Goal: Book appointment/travel/reservation

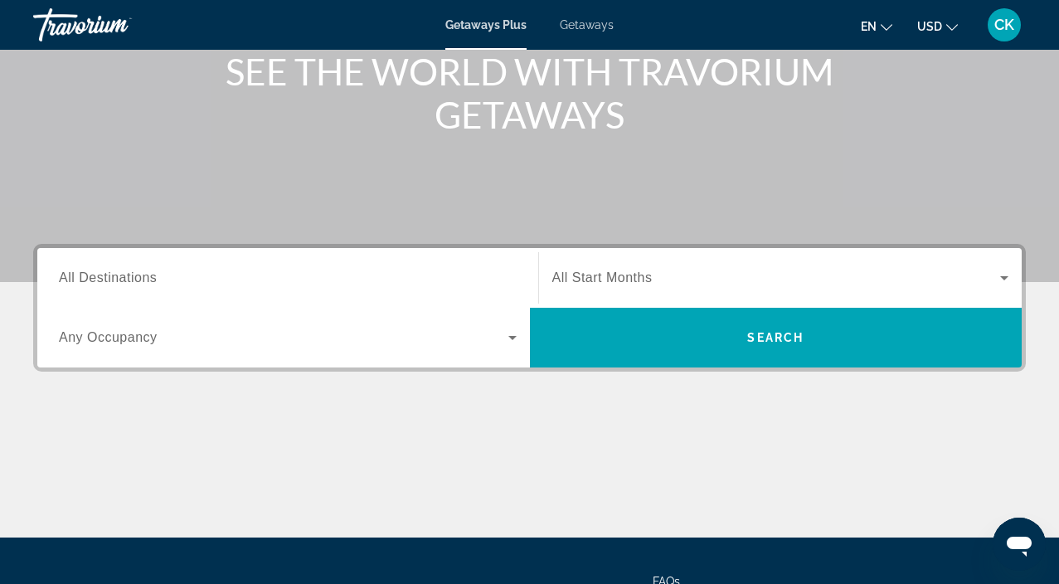
scroll to position [217, 0]
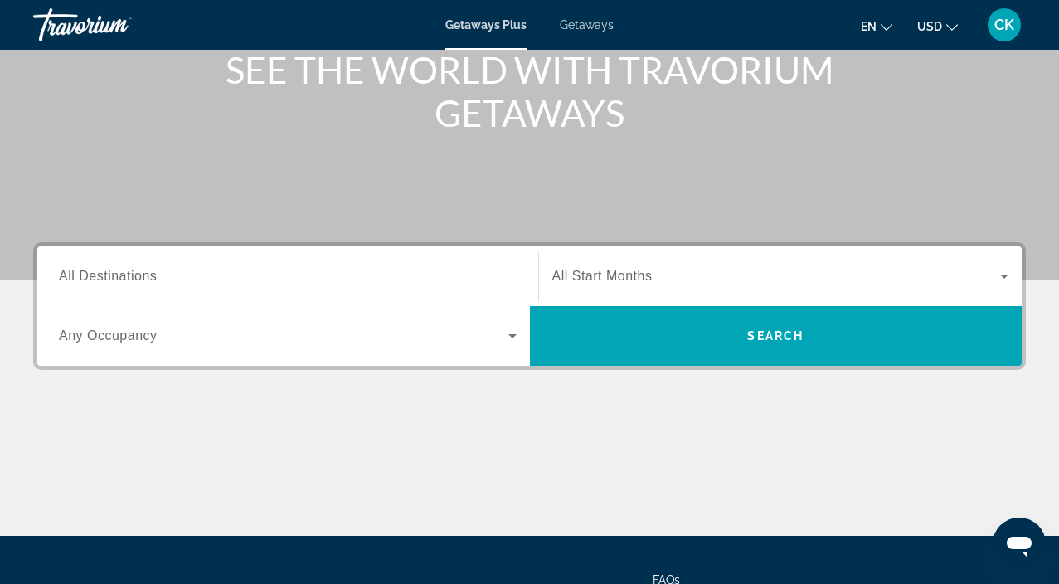
click at [134, 278] on span "All Destinations" at bounding box center [108, 276] width 98 height 14
click at [134, 278] on input "Destination All Destinations" at bounding box center [288, 277] width 458 height 20
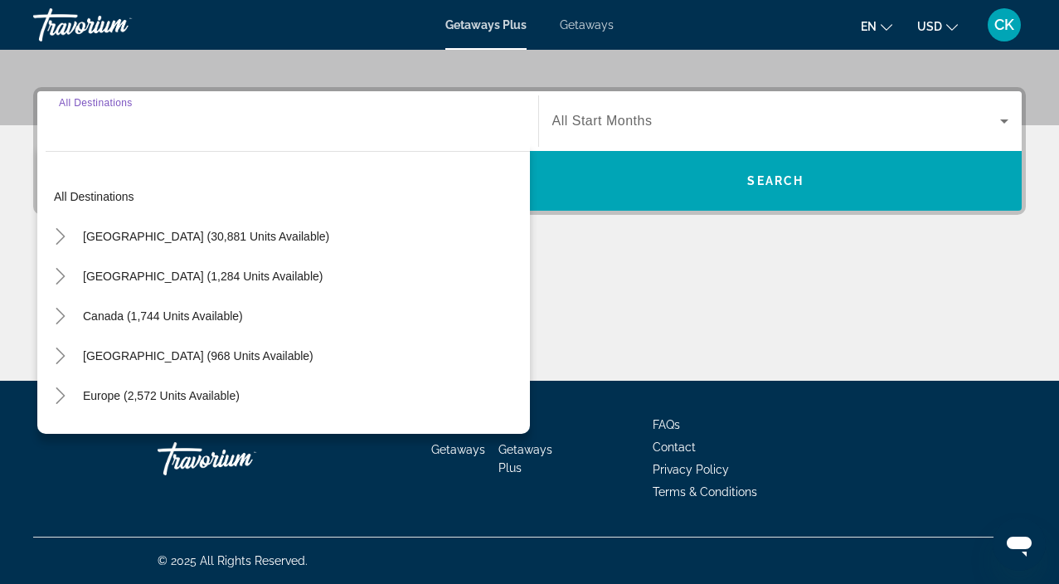
click at [615, 258] on div "Main content" at bounding box center [529, 318] width 993 height 124
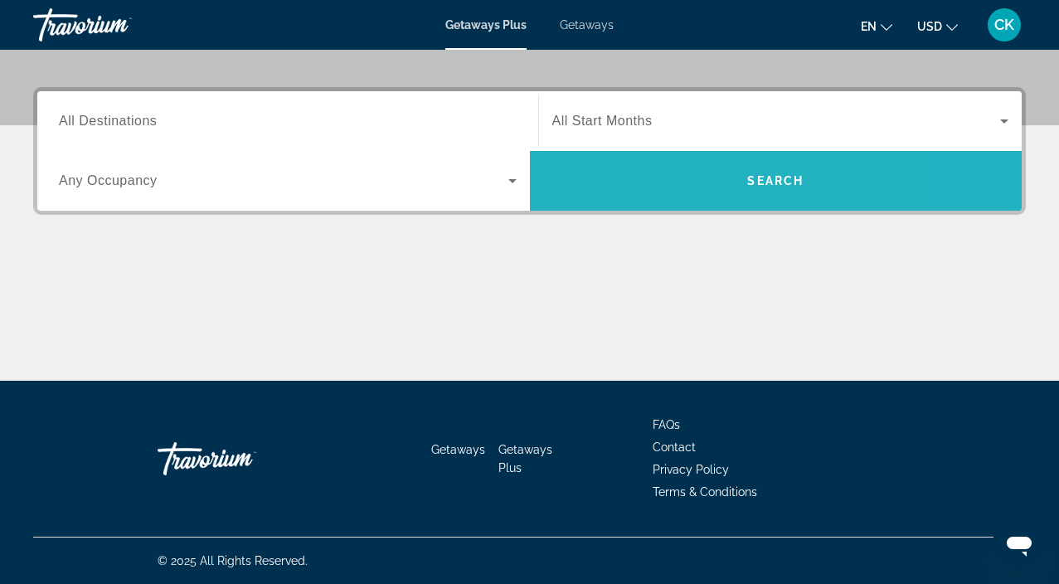
click at [655, 182] on span "Search widget" at bounding box center [776, 181] width 493 height 40
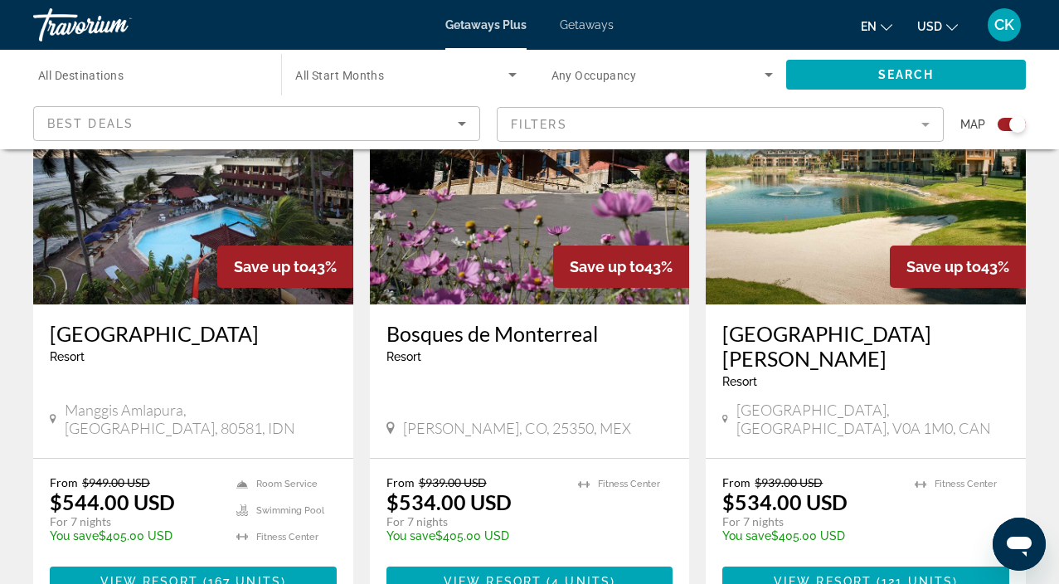
scroll to position [680, 0]
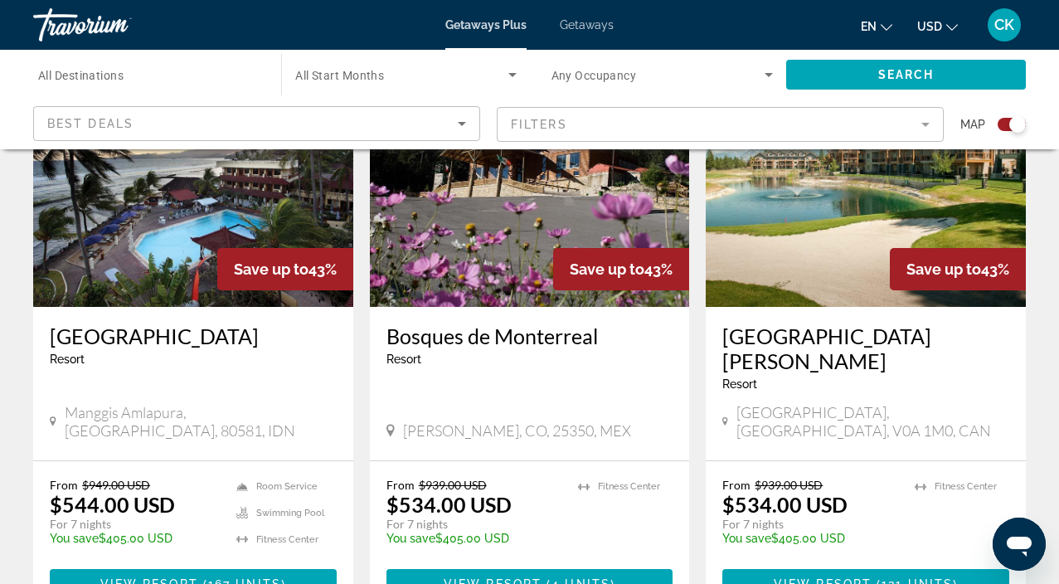
click at [190, 260] on img "Main content" at bounding box center [193, 173] width 320 height 265
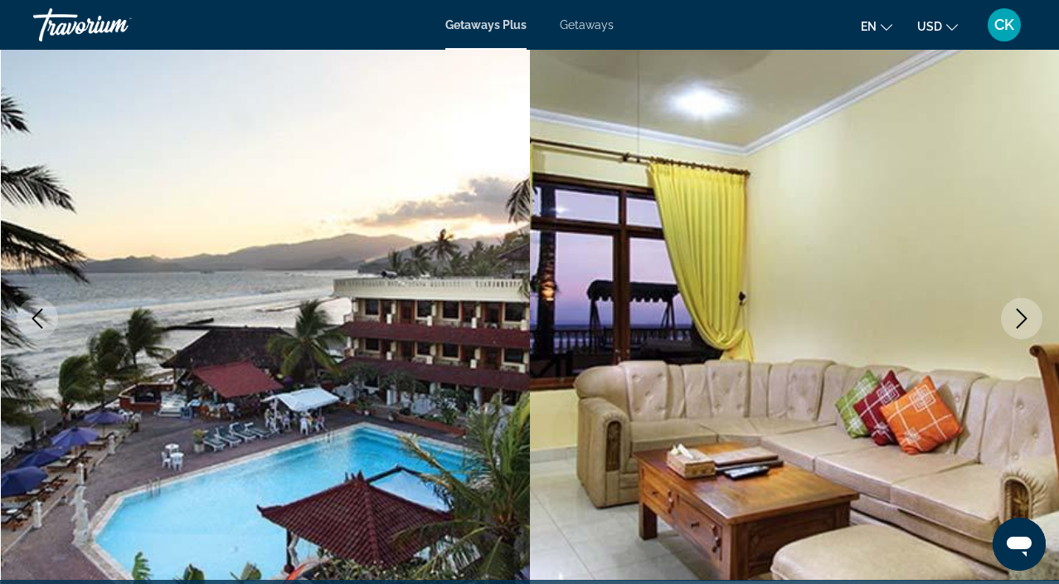
scroll to position [66, 0]
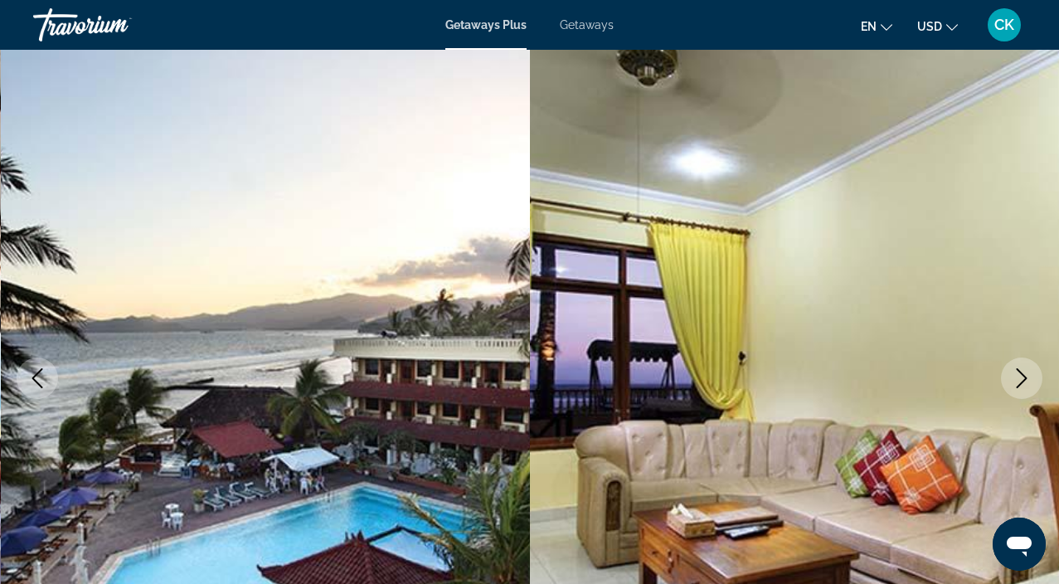
click at [997, 381] on img "Main content" at bounding box center [795, 378] width 530 height 788
click at [1012, 377] on button "Next image" at bounding box center [1021, 377] width 41 height 41
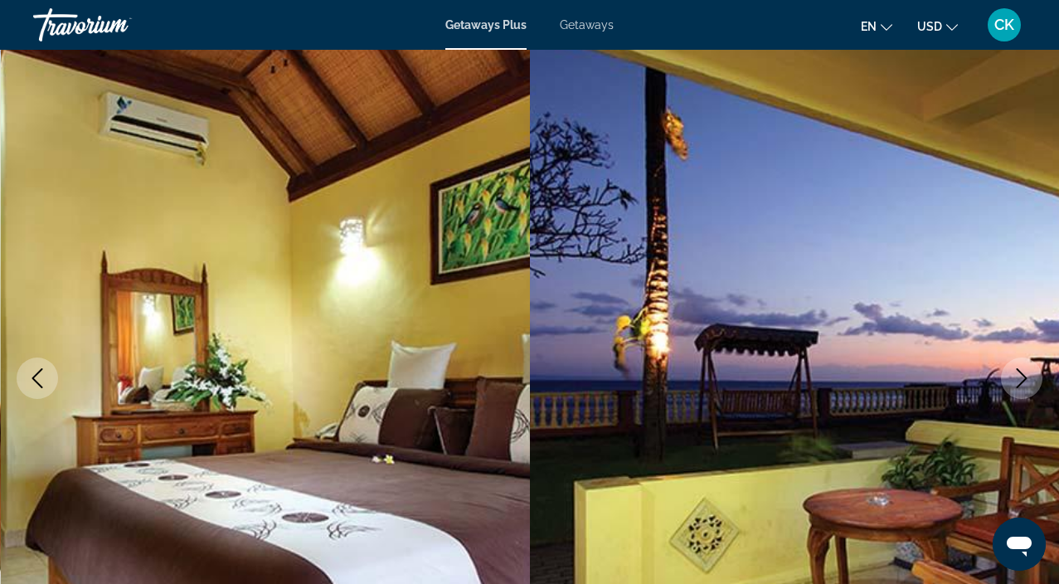
click at [1012, 377] on icon "Next image" at bounding box center [1022, 378] width 20 height 20
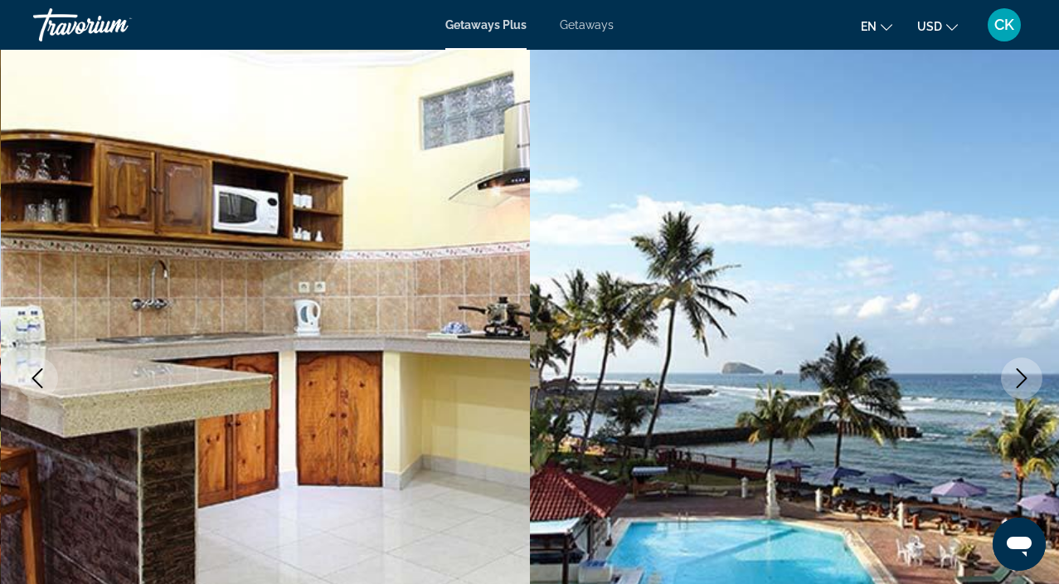
click at [1012, 377] on icon "Next image" at bounding box center [1022, 378] width 20 height 20
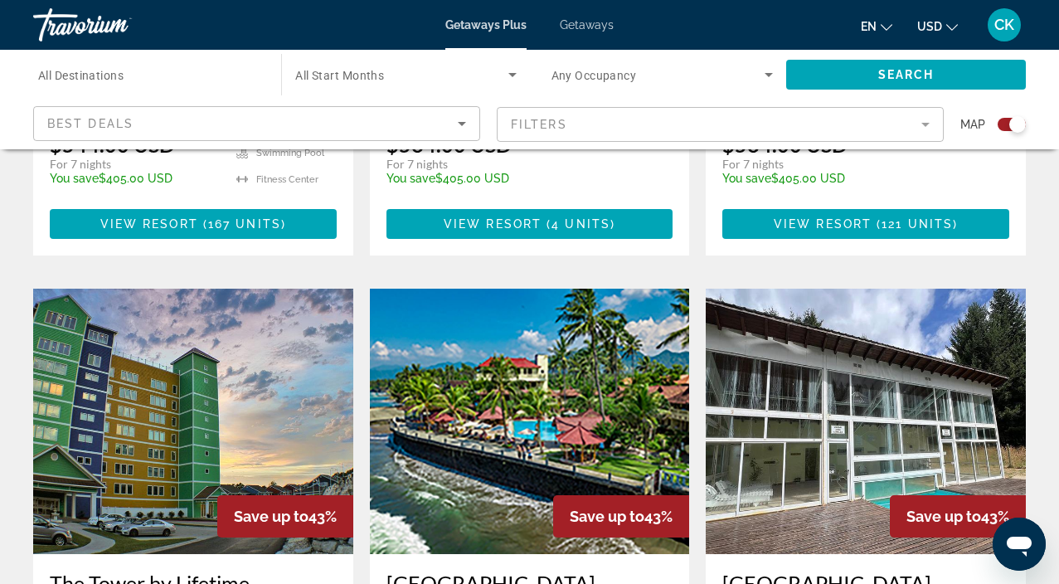
scroll to position [717, 0]
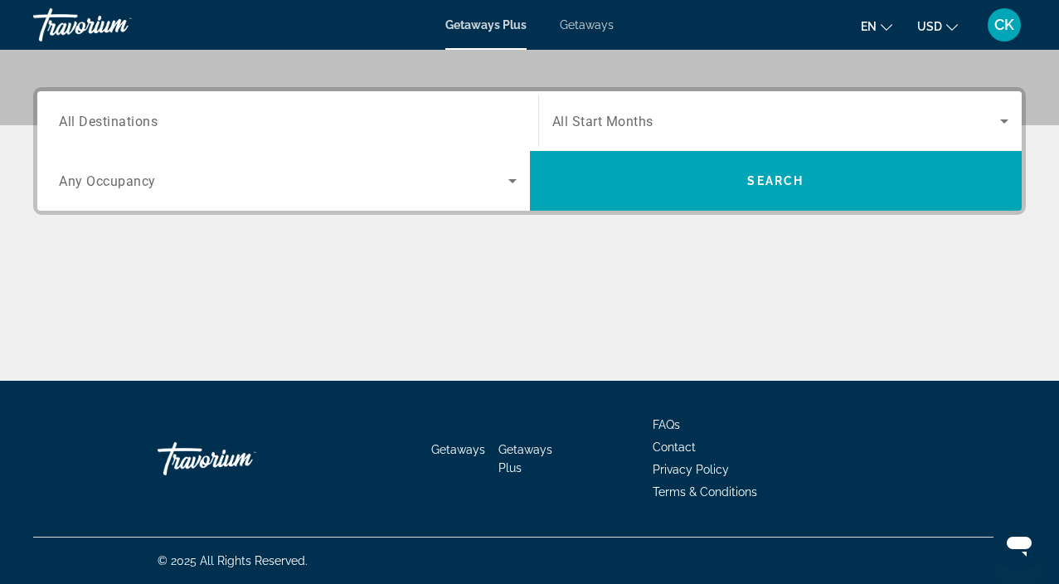
scroll to position [372, 0]
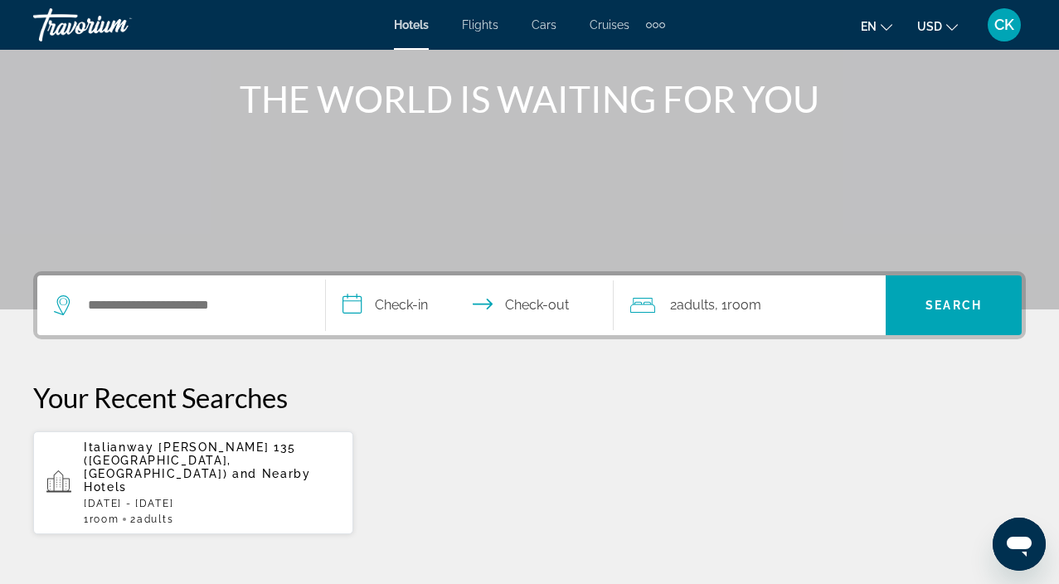
scroll to position [189, 0]
